Goal: Check status: Check status

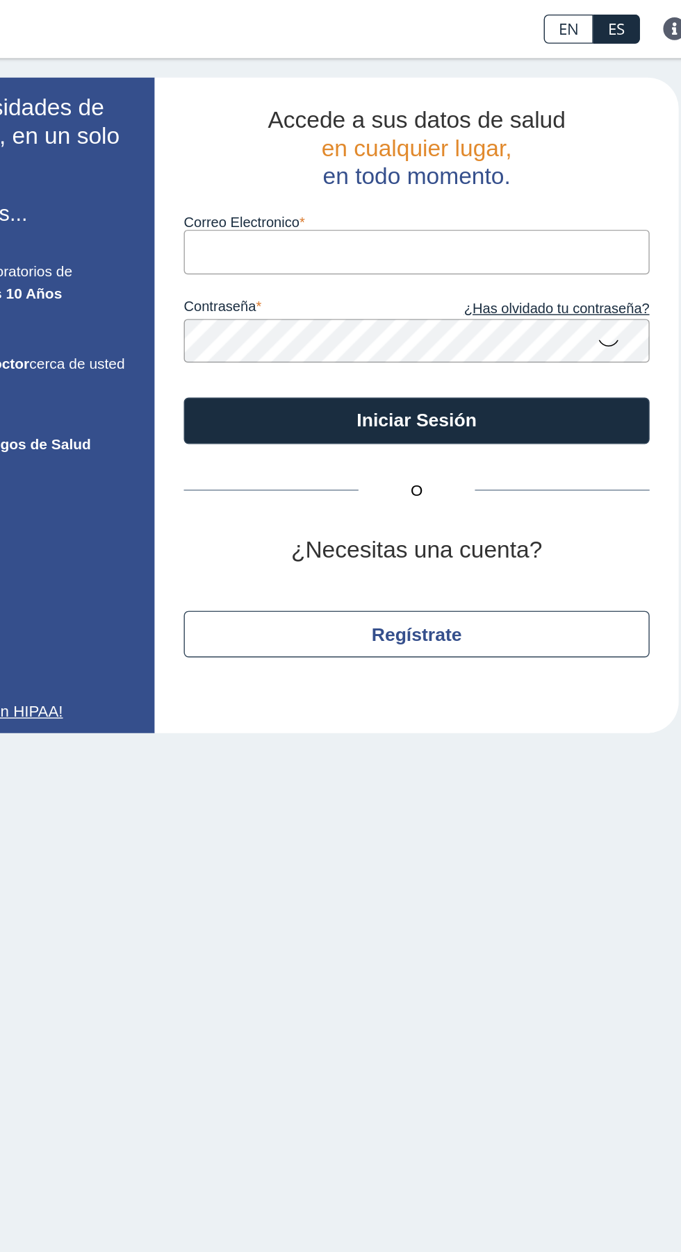
click at [569, 162] on label "Correo Electronico" at bounding box center [465, 159] width 333 height 11
click at [569, 165] on input "Correo Electronico" at bounding box center [465, 180] width 333 height 31
type input "migueleliezer2021@hotmail.com"
click at [299, 285] on button "Iniciar Sesión" at bounding box center [465, 301] width 333 height 33
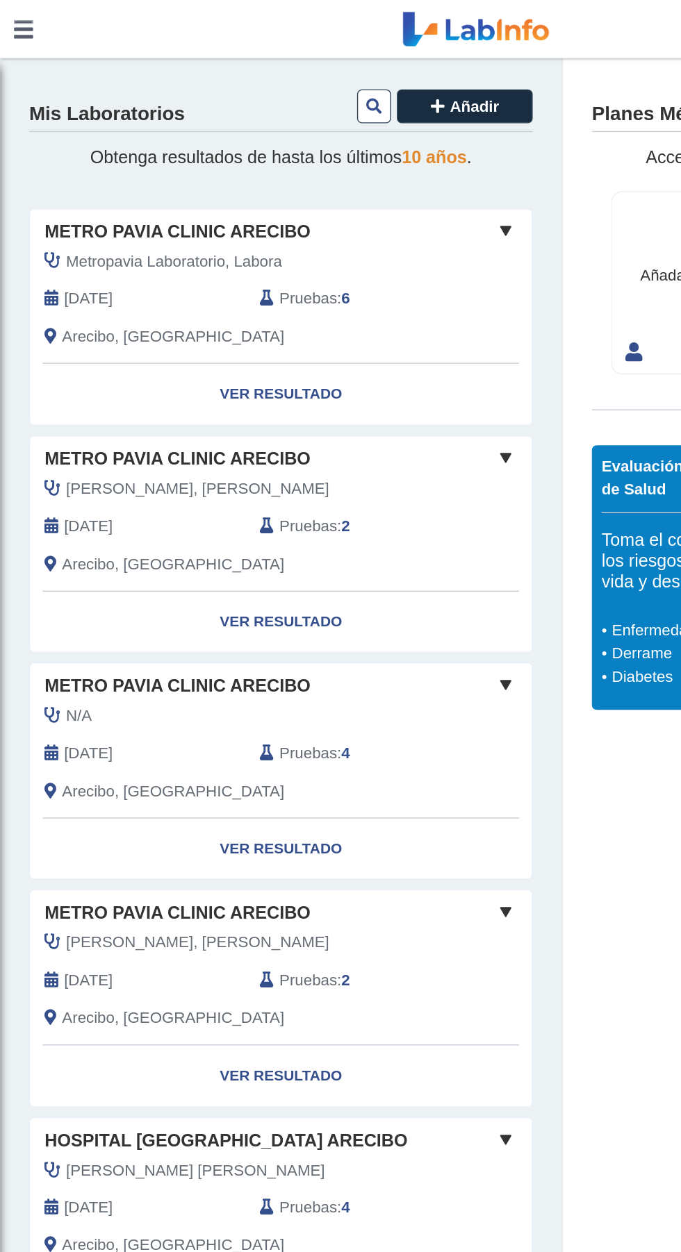
click at [242, 292] on link "Ver Resultado" at bounding box center [201, 282] width 359 height 44
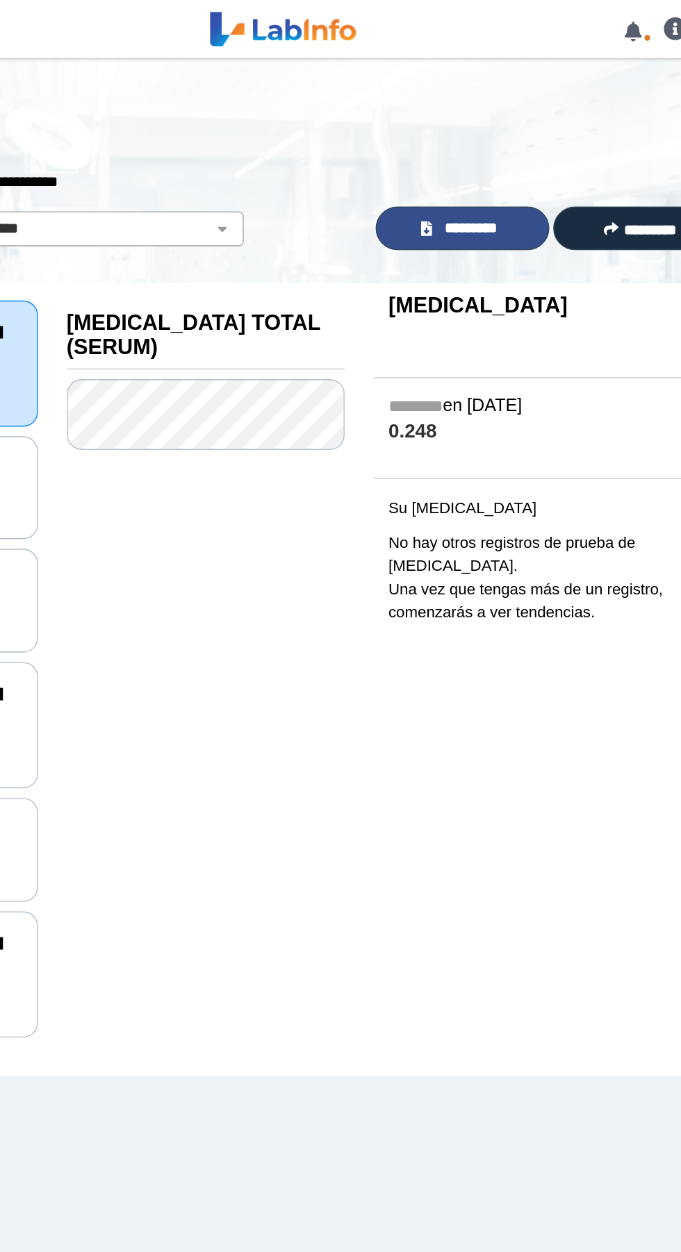
click at [505, 164] on link "*********" at bounding box center [469, 163] width 124 height 31
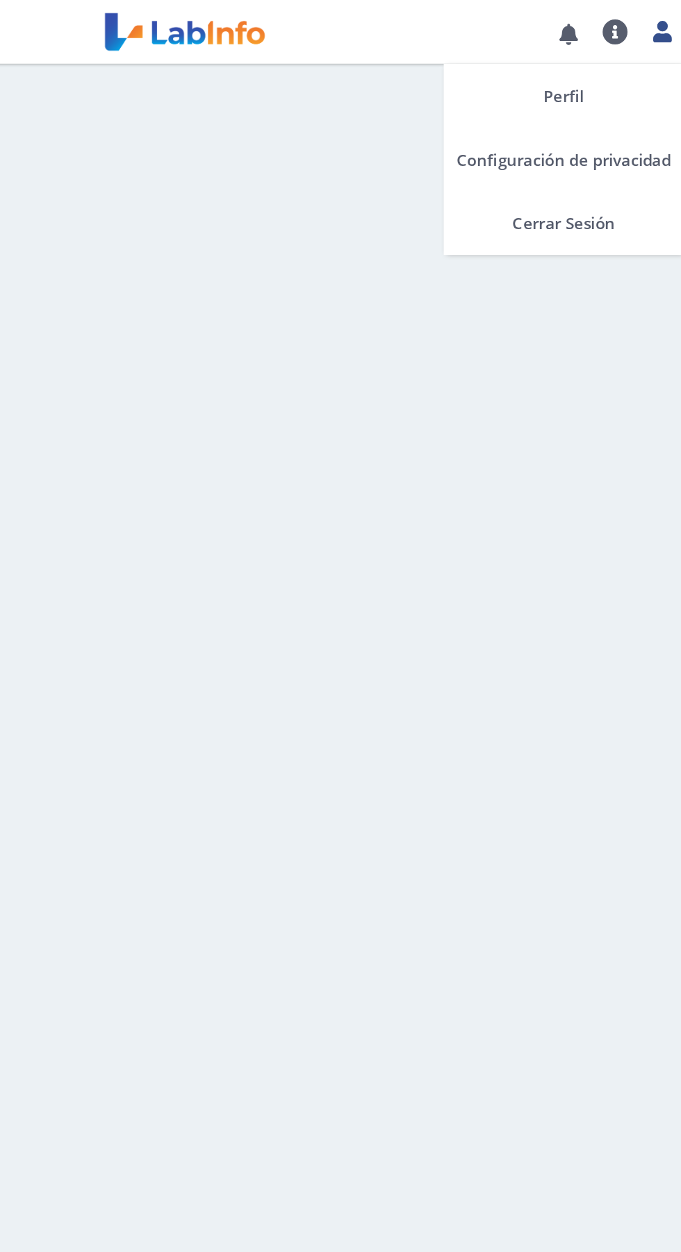
click at [652, 24] on icon at bounding box center [653, 20] width 12 height 10
click at [617, 155] on link "Cerrar Sesión" at bounding box center [588, 146] width 157 height 42
